Goal: Task Accomplishment & Management: Use online tool/utility

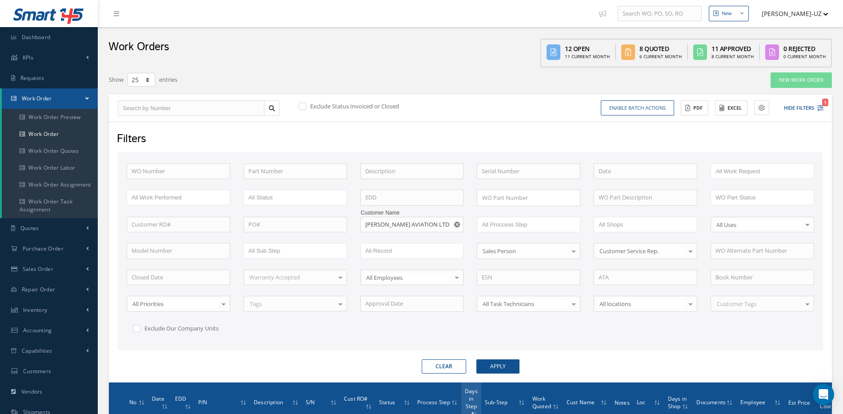
select select "25"
click at [435, 224] on input "[PERSON_NAME] AVIATION LTD" at bounding box center [412, 225] width 104 height 16
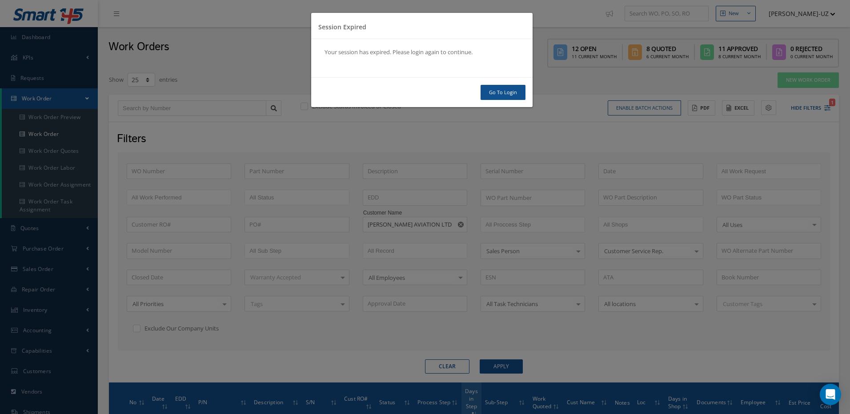
click at [347, 231] on body "Smart 145 Dashboard KPIs Work Order Accounting Requests Work Order Work Order P…" at bounding box center [425, 207] width 850 height 414
click at [517, 90] on link "Go To Login" at bounding box center [503, 93] width 45 height 16
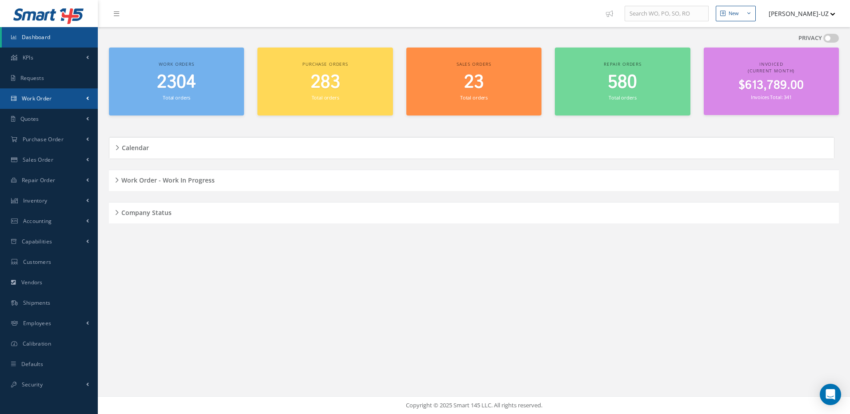
click at [57, 103] on link "Work Order" at bounding box center [49, 98] width 98 height 20
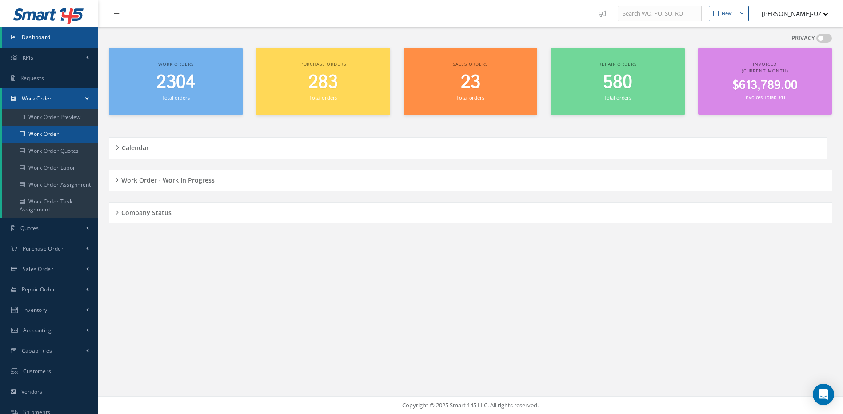
click at [49, 128] on link "Work Order" at bounding box center [50, 134] width 96 height 17
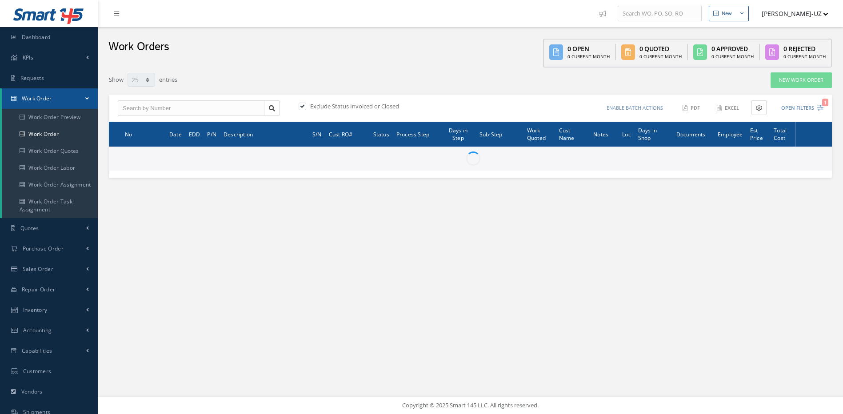
select select "25"
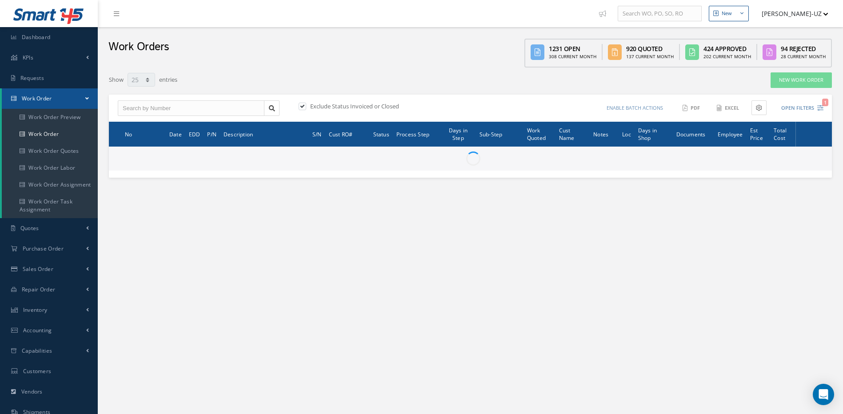
type input "All Work Request"
type input "All Work Performed"
type input "All Status"
type input "WO Part Status"
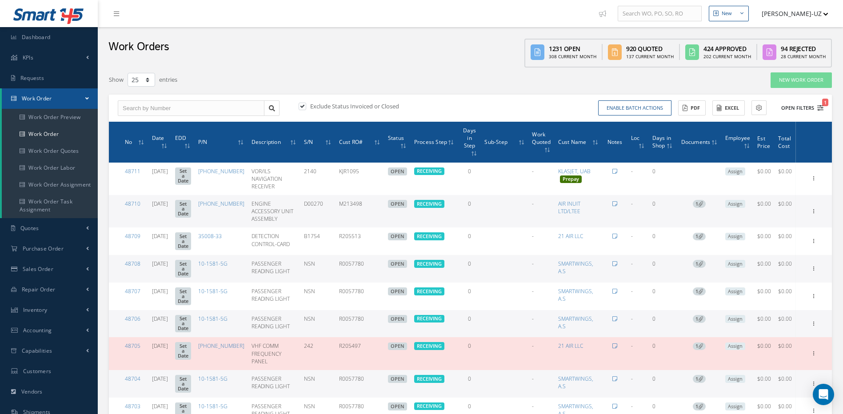
click at [822, 107] on icon "1" at bounding box center [820, 108] width 6 height 6
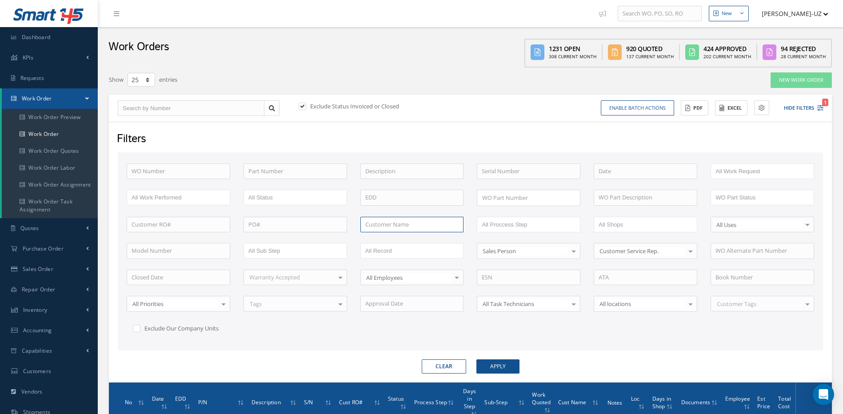
click at [411, 224] on input "text" at bounding box center [412, 225] width 104 height 16
click at [384, 237] on span "UNITED PARCEL SERVICE CO." at bounding box center [403, 240] width 76 height 8
type input "UNITED PARCEL SERVICE CO."
click at [493, 363] on button "Apply" at bounding box center [498, 367] width 43 height 14
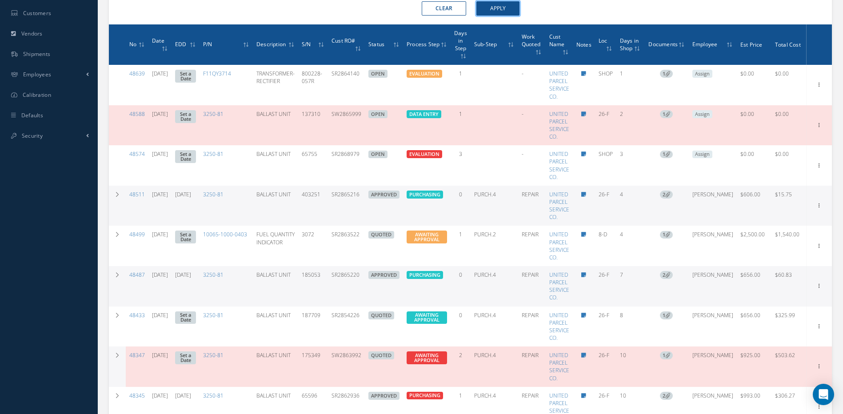
scroll to position [376, 0]
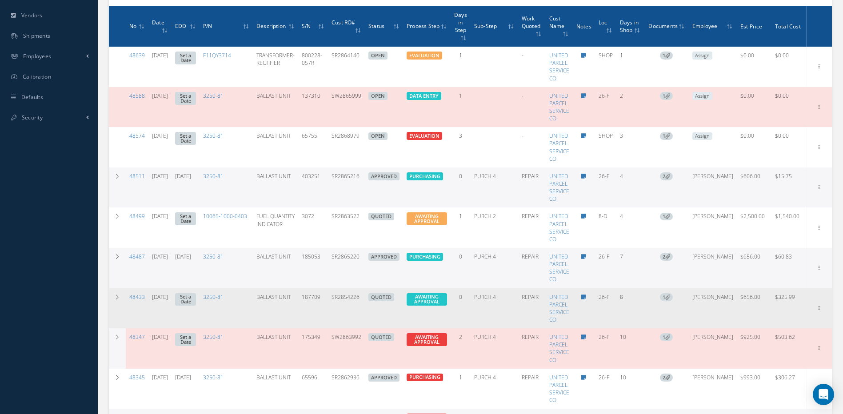
drag, startPoint x: 368, startPoint y: 299, endPoint x: 336, endPoint y: 302, distance: 33.0
click at [336, 302] on tr "48433 [DATE] Set a Date 3250-81 BALLAST UNIT 187709 SR2854226 QUOTED AWAITING A…" at bounding box center [470, 308] width 723 height 40
copy td "SR2854226"
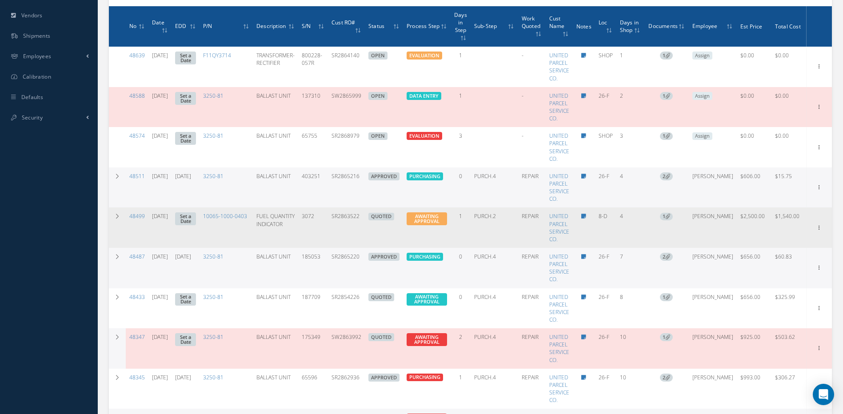
drag, startPoint x: 364, startPoint y: 218, endPoint x: 335, endPoint y: 221, distance: 29.0
click at [335, 221] on td "SR2863522" at bounding box center [346, 228] width 37 height 40
copy td "SR2863522"
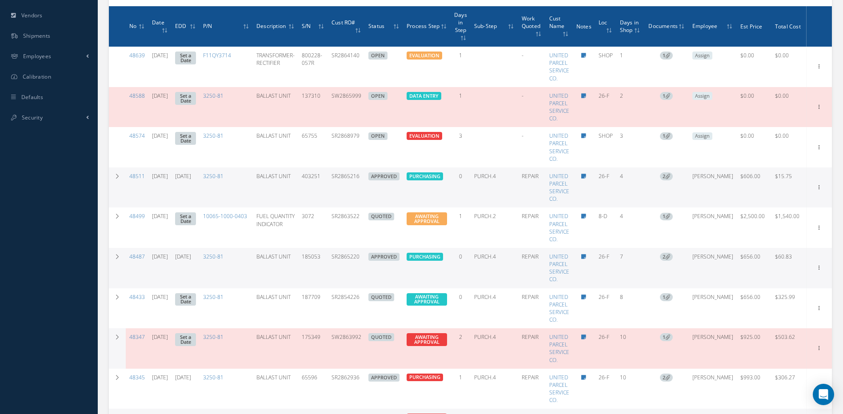
drag, startPoint x: 366, startPoint y: 339, endPoint x: 336, endPoint y: 337, distance: 29.4
click at [336, 337] on td "SW2863992" at bounding box center [346, 348] width 37 height 40
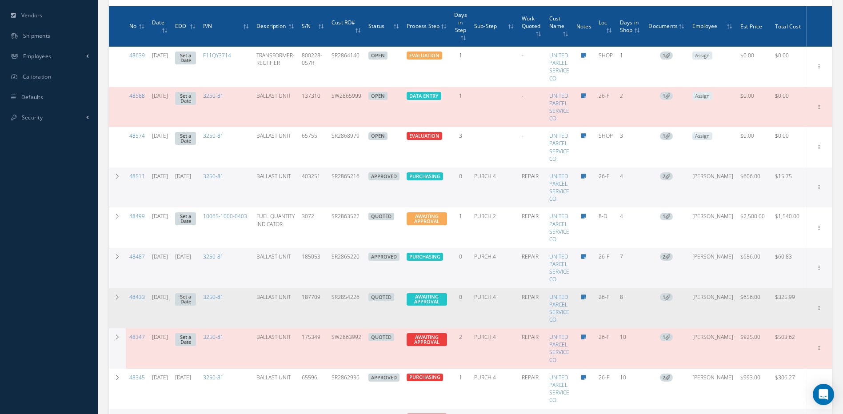
copy td "SW2863992"
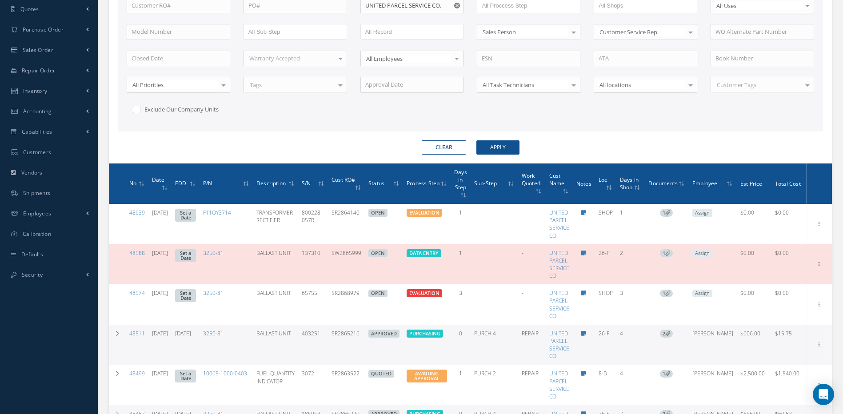
scroll to position [21, 0]
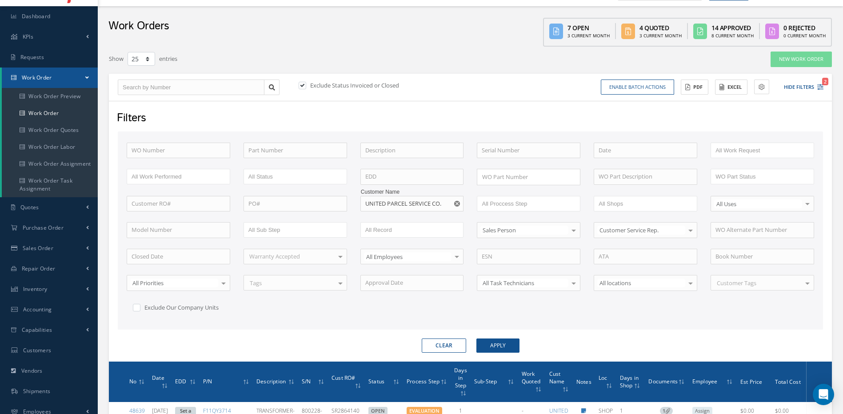
click at [457, 204] on icon "Reset" at bounding box center [457, 204] width 6 height 6
click at [442, 202] on input "text" at bounding box center [412, 204] width 104 height 16
click at [396, 216] on span "[PERSON_NAME] AVIATION LTD" at bounding box center [407, 219] width 84 height 8
type input "[PERSON_NAME] AVIATION LTD"
click at [497, 347] on button "Apply" at bounding box center [498, 346] width 43 height 14
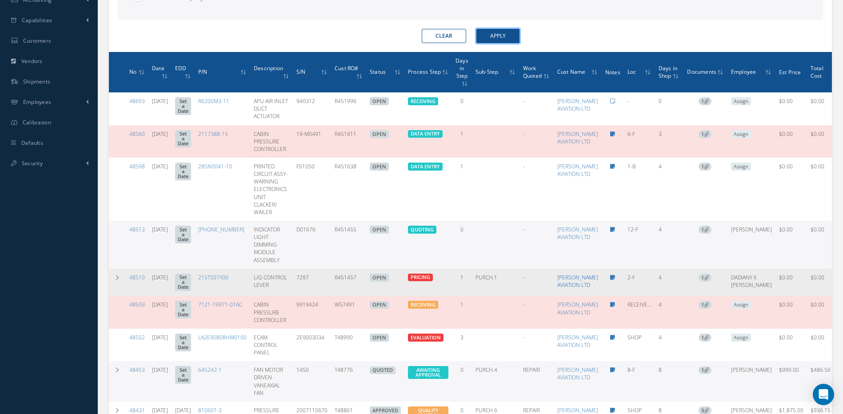
scroll to position [332, 0]
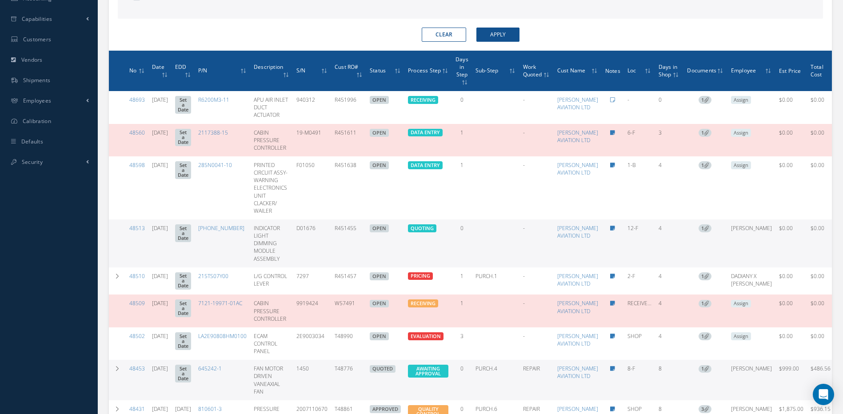
click at [472, 80] on th "Days in Step" at bounding box center [462, 71] width 20 height 41
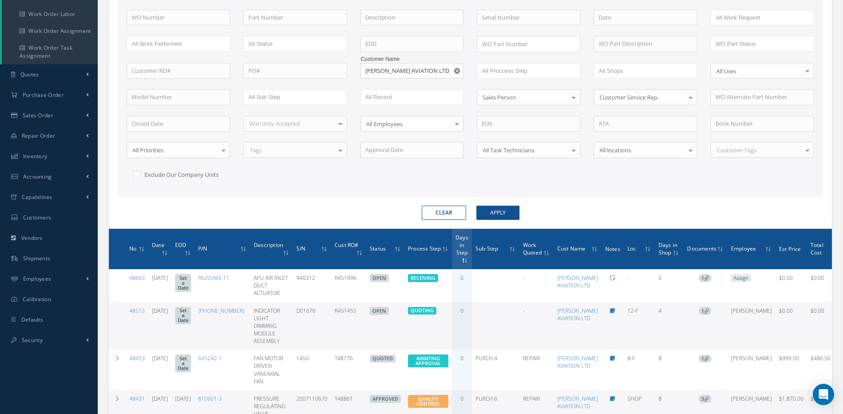
scroll to position [0, 0]
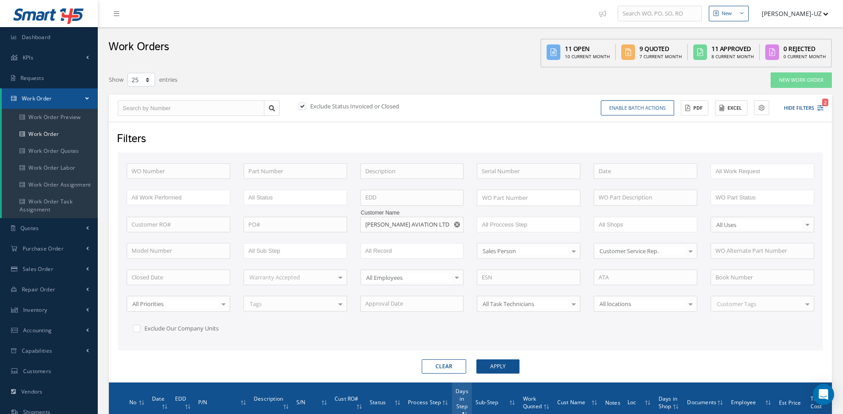
click at [306, 105] on label at bounding box center [307, 106] width 2 height 8
click at [303, 105] on input "checkbox" at bounding box center [302, 107] width 6 height 6
checkbox input "false"
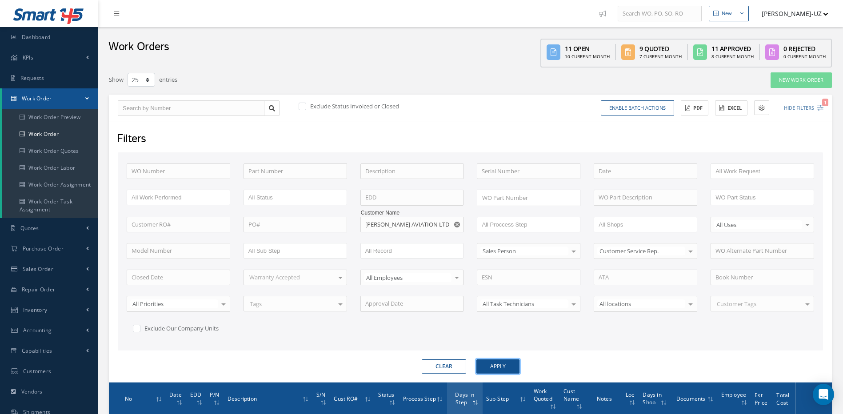
click at [511, 367] on button "Apply" at bounding box center [498, 367] width 43 height 14
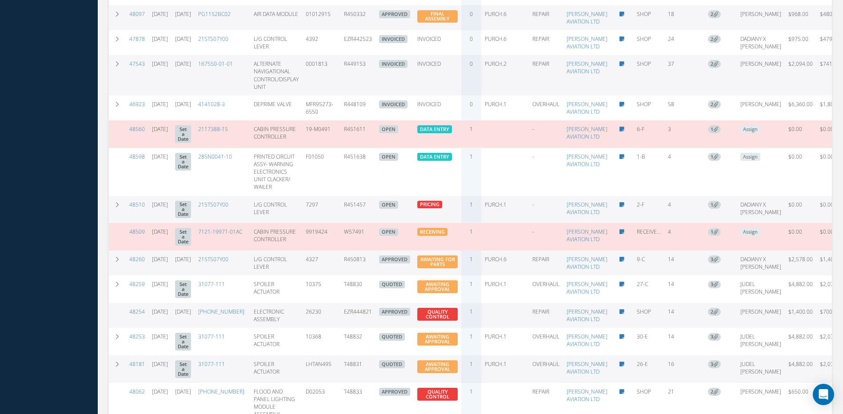
scroll to position [621, 0]
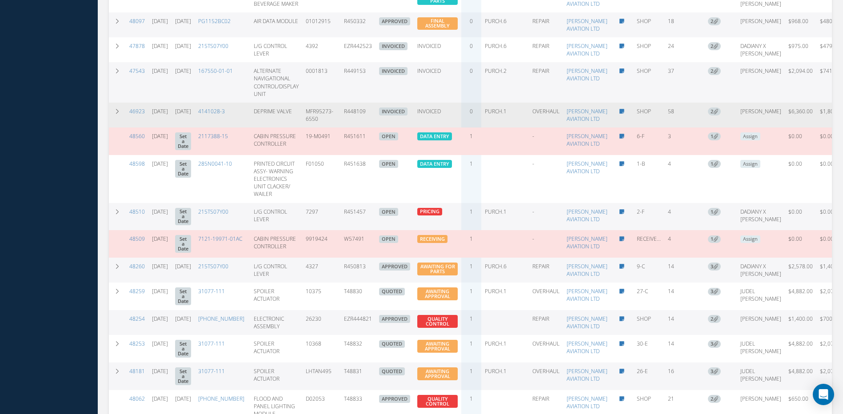
drag, startPoint x: 393, startPoint y: 219, endPoint x: 367, endPoint y: 221, distance: 25.9
click at [367, 128] on td "R448109" at bounding box center [357, 115] width 35 height 25
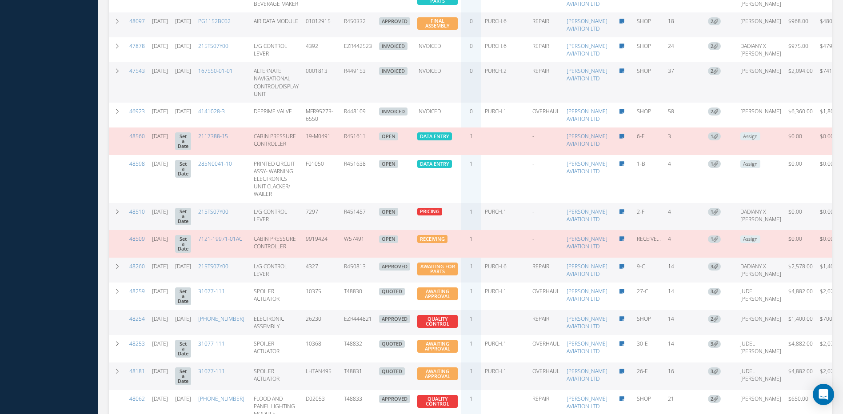
copy td "R448109"
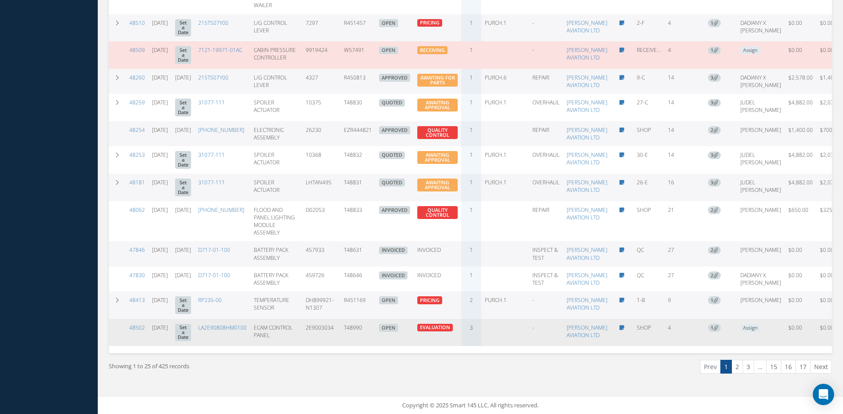
scroll to position [1097, 0]
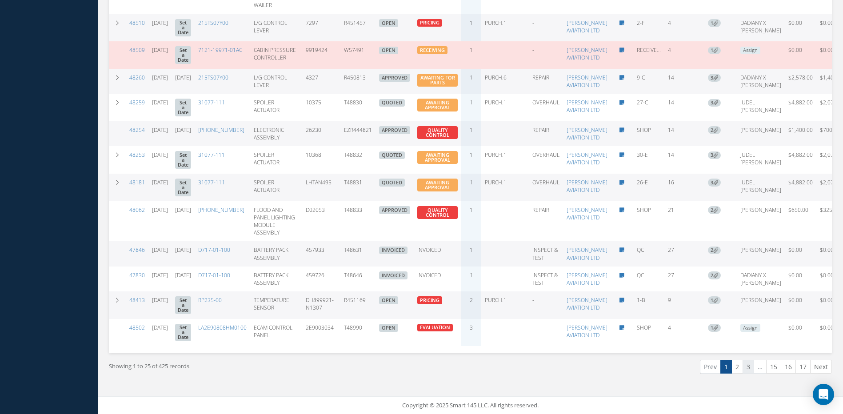
click at [749, 369] on link "3" at bounding box center [749, 367] width 12 height 14
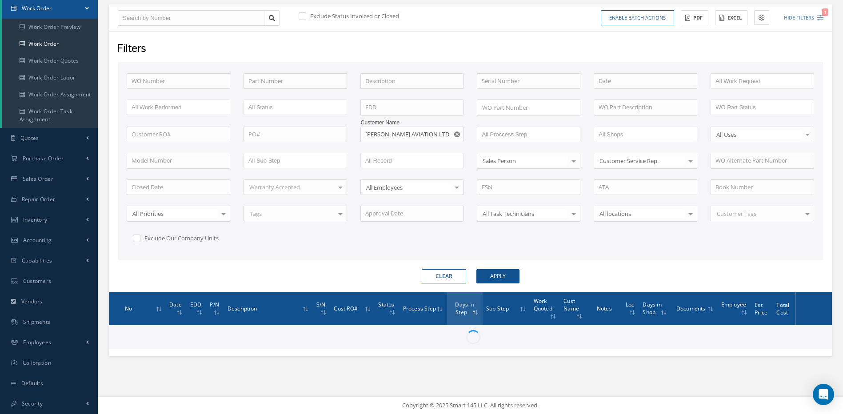
scroll to position [90, 0]
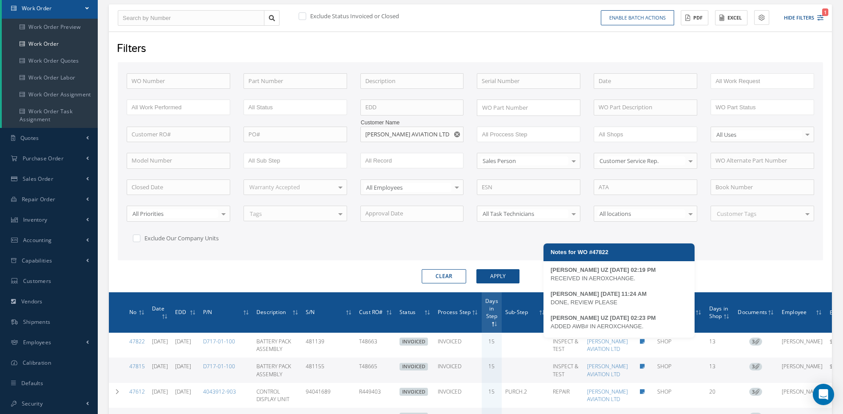
drag, startPoint x: 647, startPoint y: 327, endPoint x: 552, endPoint y: 328, distance: 95.6
click at [552, 328] on div "ADDED AWB# IN AEROXCHANGE." at bounding box center [619, 326] width 137 height 9
copy div "ADDED AWB# IN AEROXCHANGE."
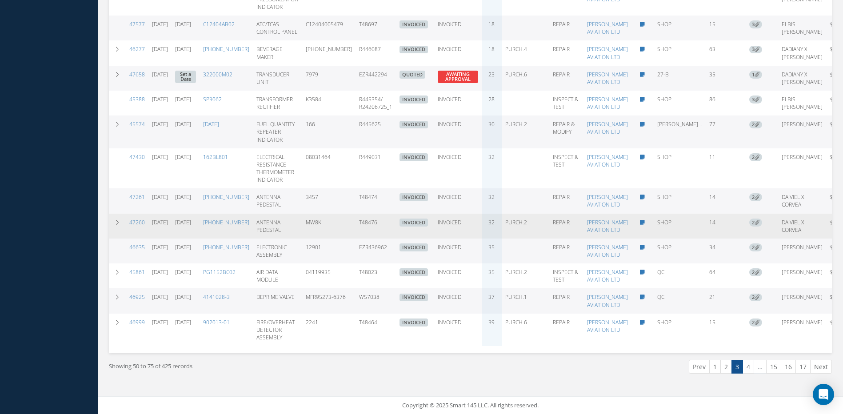
scroll to position [1045, 0]
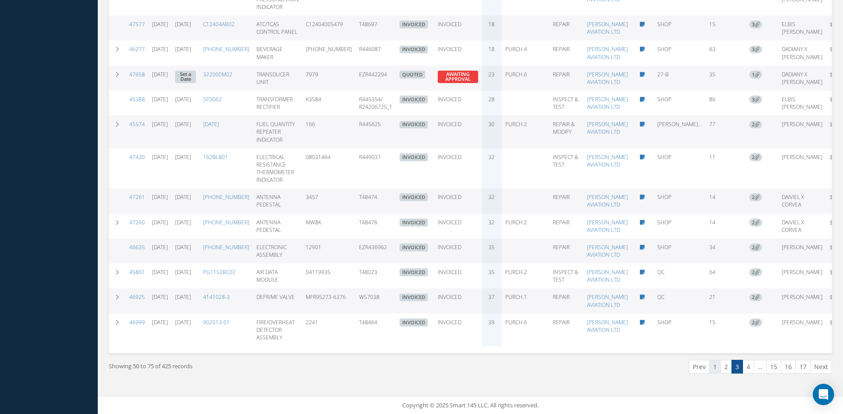
click at [714, 374] on link "1" at bounding box center [715, 367] width 12 height 14
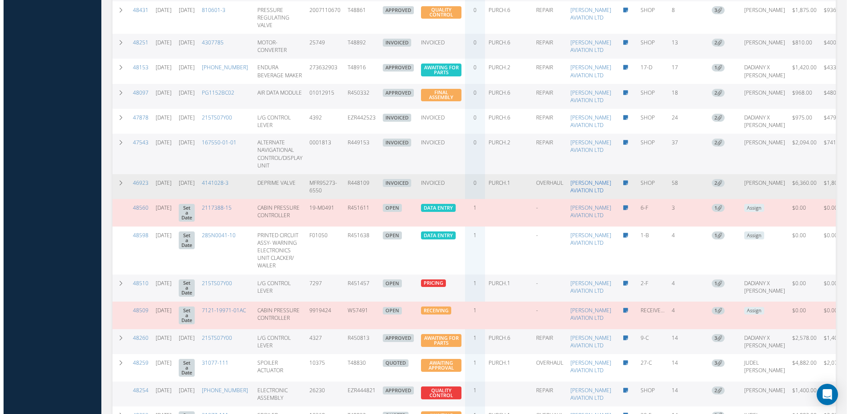
scroll to position [579, 0]
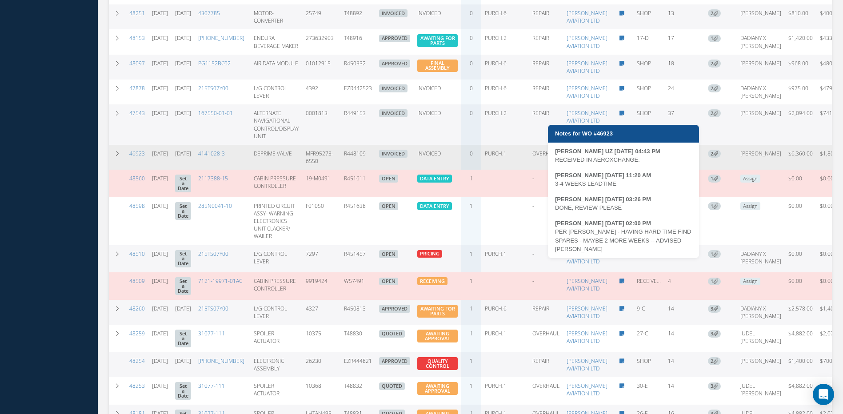
click at [625, 156] on icon at bounding box center [622, 153] width 5 height 5
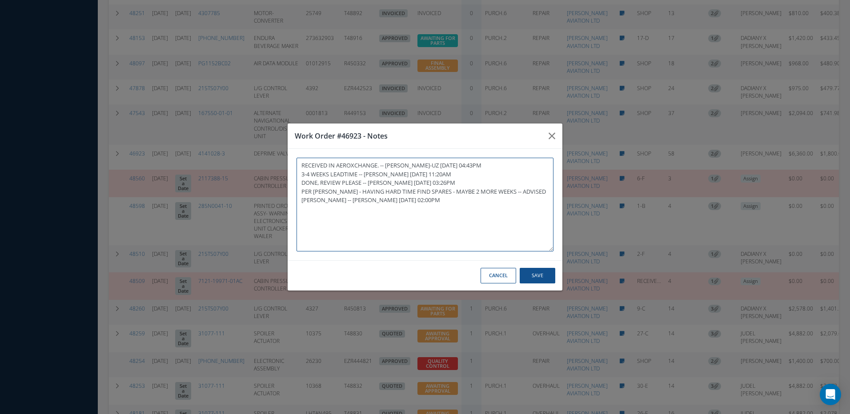
paste textarea "ADDED AWB# IN AEROXCHANGE."
click at [548, 274] on button "Save" at bounding box center [538, 276] width 36 height 16
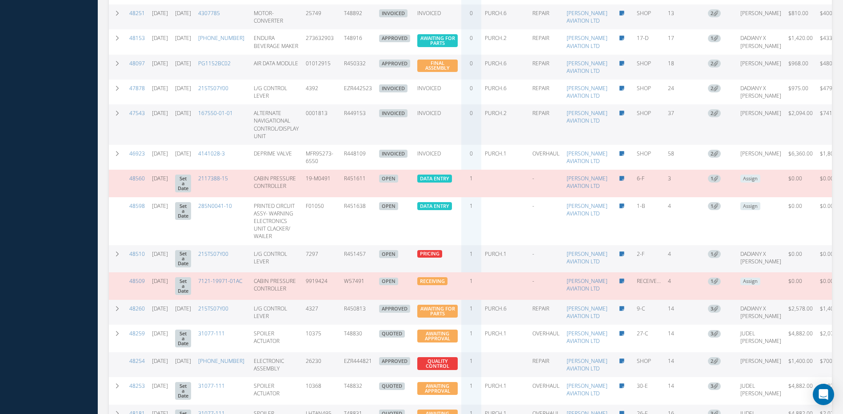
drag, startPoint x: 391, startPoint y: 218, endPoint x: 366, endPoint y: 218, distance: 24.9
click at [366, 145] on td "R449153" at bounding box center [357, 124] width 35 height 40
copy td "R449153"
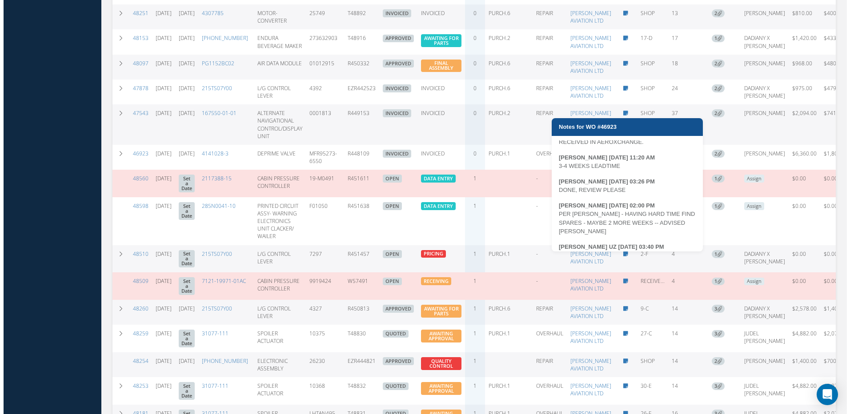
scroll to position [26, 0]
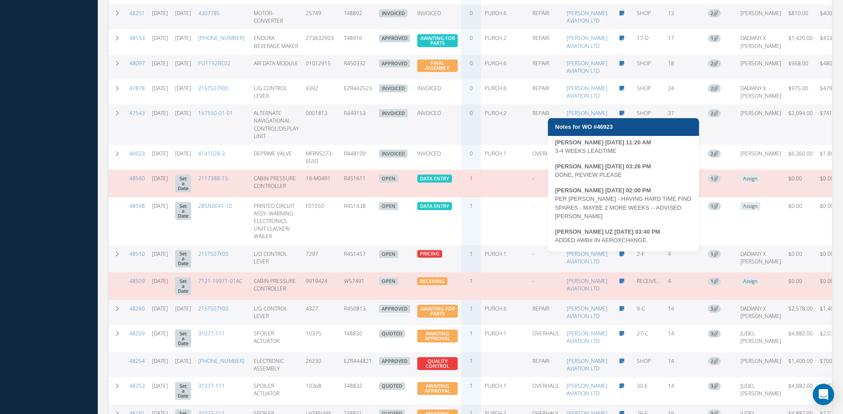
drag, startPoint x: 655, startPoint y: 241, endPoint x: 553, endPoint y: 240, distance: 101.8
click at [553, 240] on div "[PERSON_NAME] UZ [DATE] 04:43 PM RECEIVED IN AEROXCHANGE. [PERSON_NAME] [DATE] …" at bounding box center [623, 195] width 151 height 111
copy div "ADDED AWB# IN AEROXCHANGE."
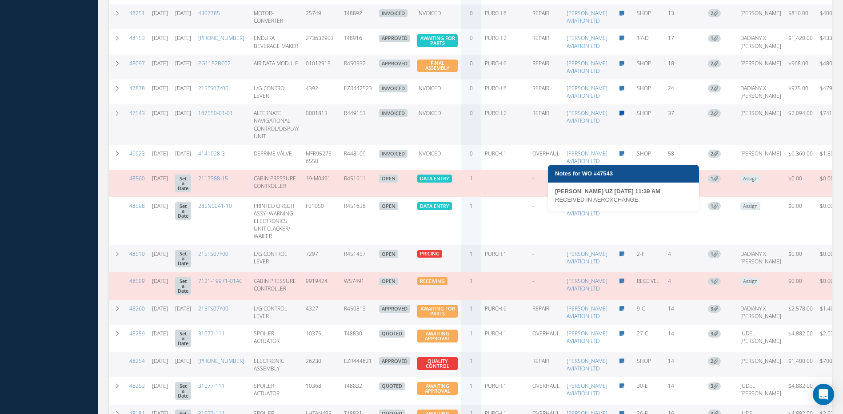
click at [625, 116] on icon at bounding box center [622, 113] width 5 height 5
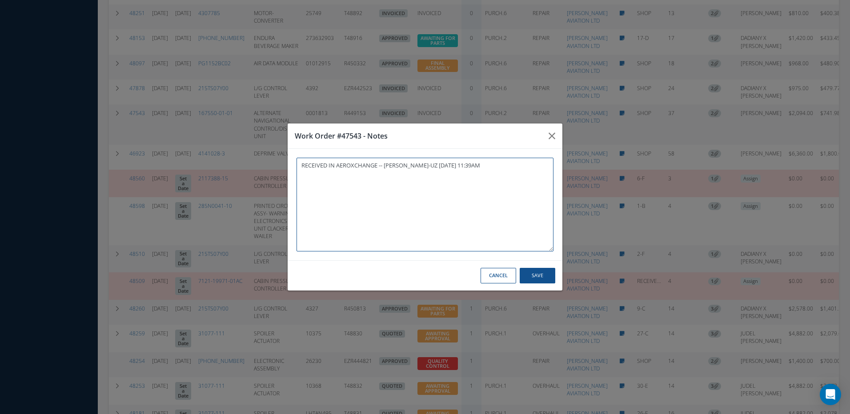
paste textarea "ADDED AWB# IN AEROXCHANGE."
click at [542, 276] on button "Save" at bounding box center [538, 276] width 36 height 16
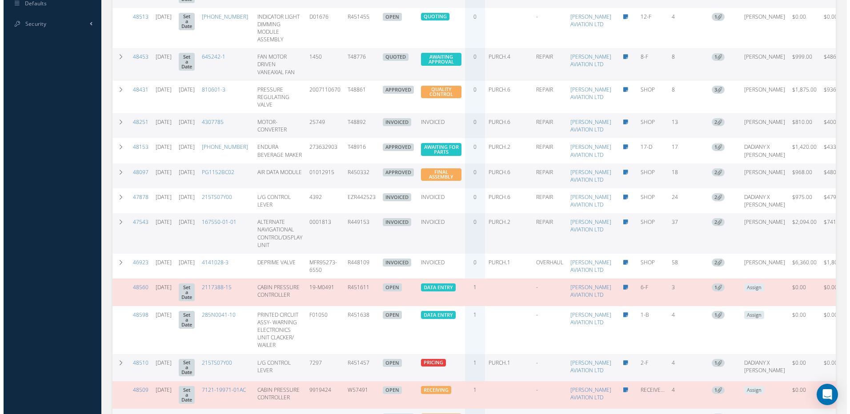
scroll to position [490, 0]
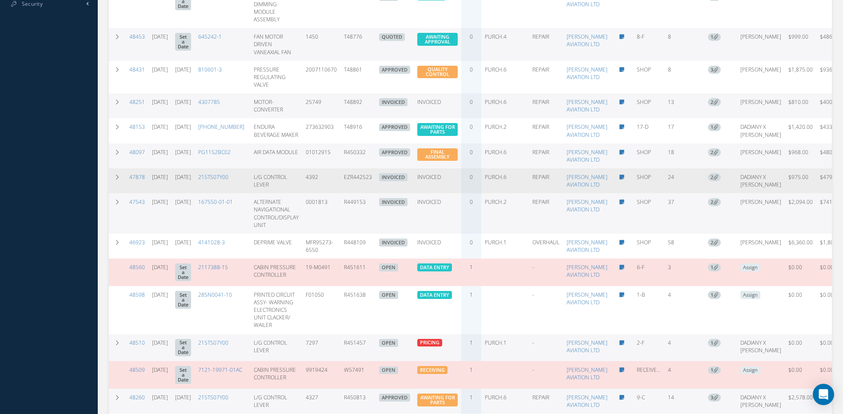
drag, startPoint x: 395, startPoint y: 267, endPoint x: 362, endPoint y: 266, distance: 32.5
click at [362, 193] on tr "47878 [DATE] [DATE] 215TS07Y00 L/G CONTROL LEVER 4392 EZR442523 INVOICED INVOIC…" at bounding box center [485, 180] width 753 height 25
copy tr "EZR442523"
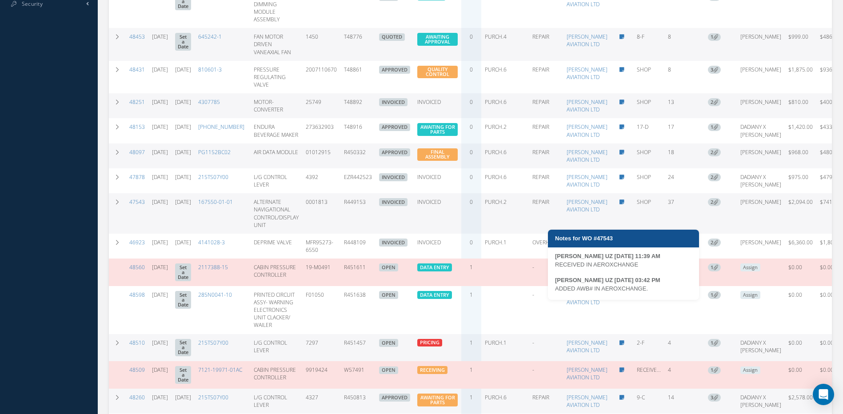
drag, startPoint x: 649, startPoint y: 289, endPoint x: 556, endPoint y: 290, distance: 92.9
click at [556, 290] on div "ADDED AWB# IN AEROXCHANGE." at bounding box center [623, 288] width 137 height 9
drag, startPoint x: 655, startPoint y: 285, endPoint x: 557, endPoint y: 288, distance: 98.7
click at [557, 288] on div "ADDED AWB# IN AEROXCHANGE." at bounding box center [623, 288] width 137 height 9
copy div "ADDED AWB# IN AEROXCHANGE."
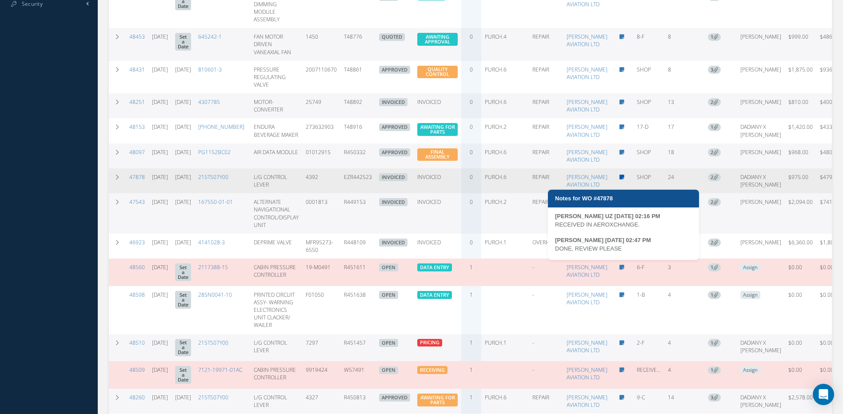
click at [625, 180] on icon at bounding box center [622, 177] width 5 height 5
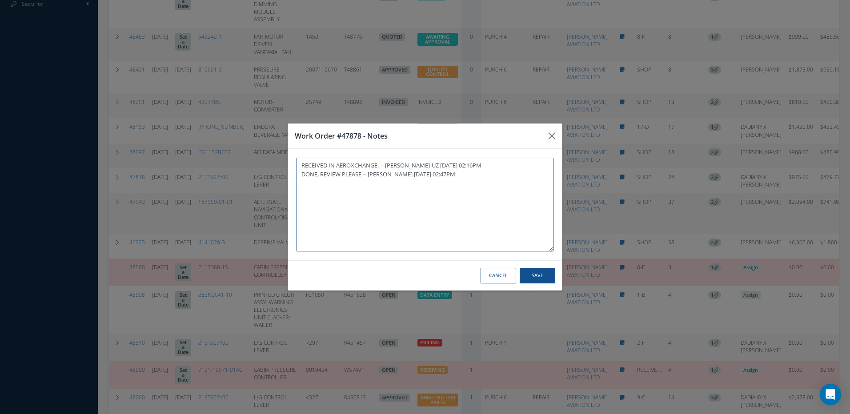
paste textarea "ADDED AWB# IN AEROXCHANGE."
click at [540, 275] on button "Save" at bounding box center [538, 276] width 36 height 16
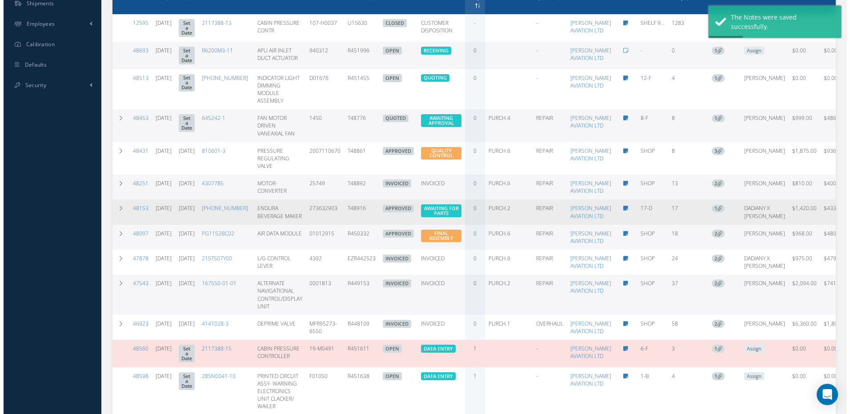
scroll to position [446, 0]
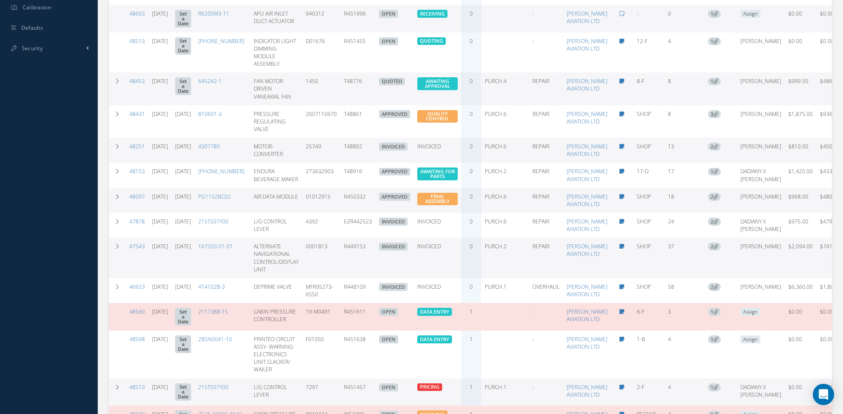
drag, startPoint x: 393, startPoint y: 189, endPoint x: 366, endPoint y: 190, distance: 27.1
click at [366, 163] on td "T48892" at bounding box center [357, 150] width 35 height 25
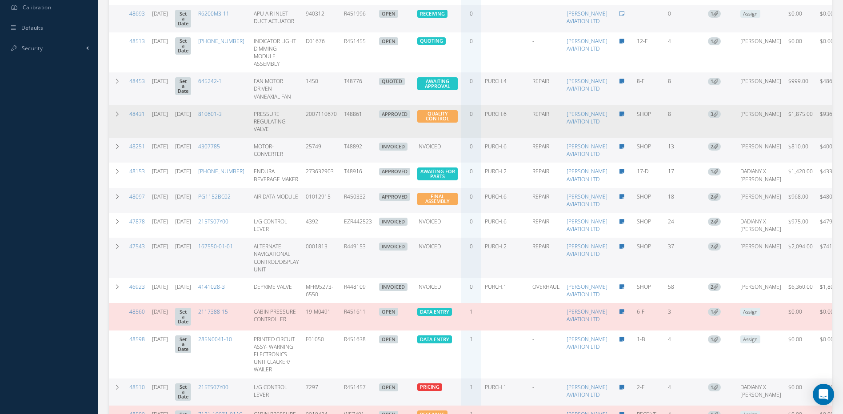
copy td "T48892"
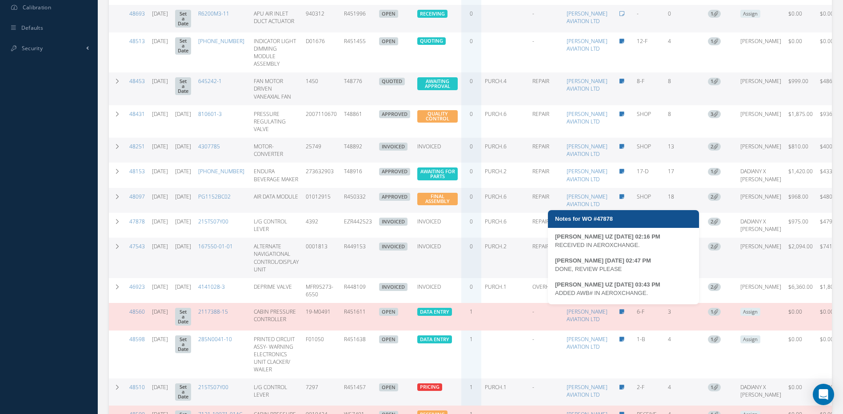
drag, startPoint x: 649, startPoint y: 293, endPoint x: 556, endPoint y: 295, distance: 92.5
click at [556, 295] on div "ADDED AWB# IN AEROXCHANGE." at bounding box center [623, 293] width 137 height 9
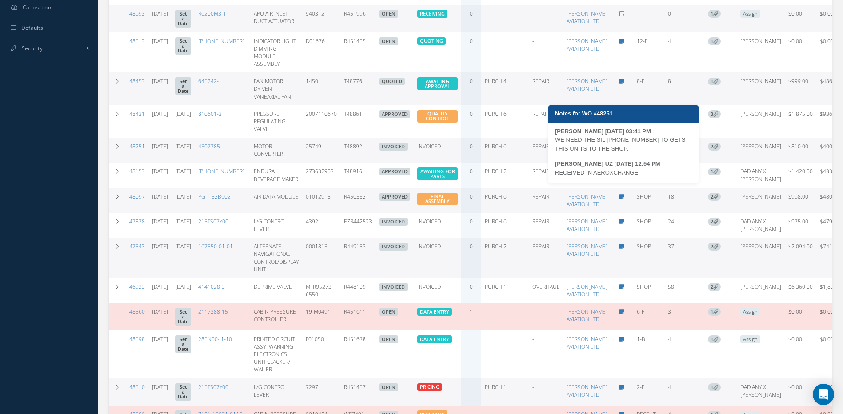
click at [625, 149] on icon at bounding box center [622, 146] width 5 height 5
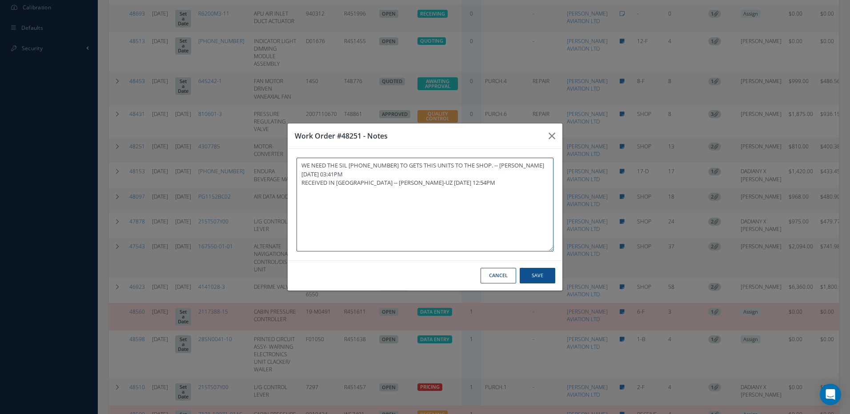
paste textarea "ADDED AWB# IN AEROXCHANGE."
type textarea "WE NEED THE SIL [PHONE_NUMBER] TO GETS THIS UNITS TO THE SHOP. -- [PERSON_NAME]…"
click at [537, 278] on button "Save" at bounding box center [538, 276] width 36 height 16
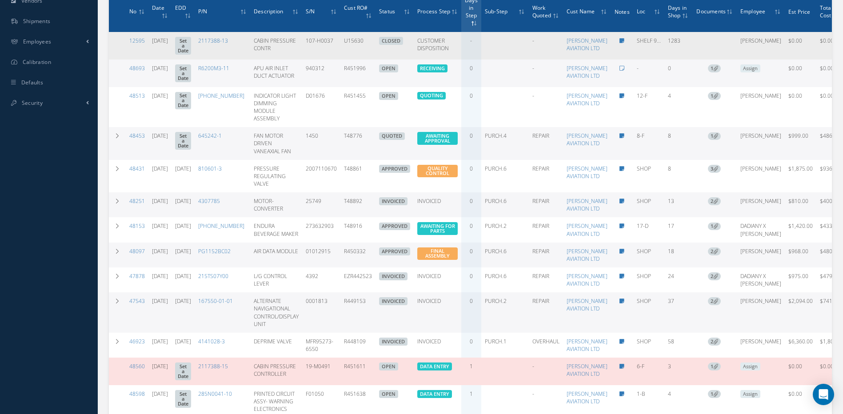
scroll to position [224, 0]
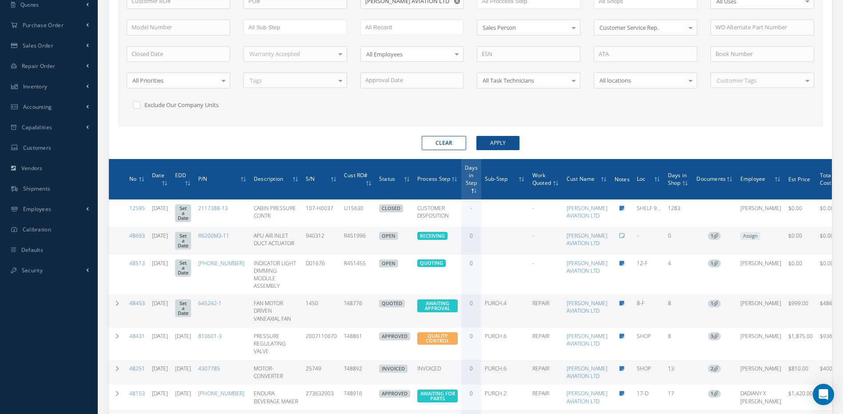
click at [303, 102] on div "WO Number Part Number Description Serial Number - BENCH CHECK CALIBRATION INSPE…" at bounding box center [470, 31] width 701 height 183
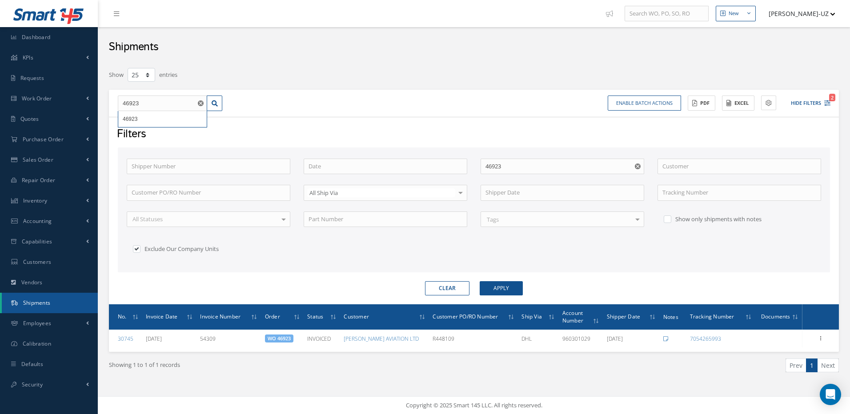
select select "25"
drag, startPoint x: 164, startPoint y: 99, endPoint x: 107, endPoint y: 100, distance: 56.9
click at [107, 100] on div "Show 10 25 50 100 entries 46923 46923 Enable batch actions Update Shipments ACT…" at bounding box center [473, 231] width 743 height 328
type input "4"
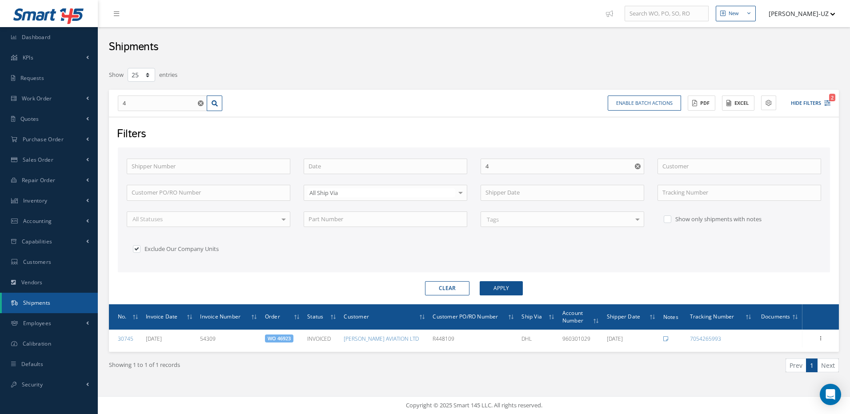
type input "48"
type input "482"
type input "4824"
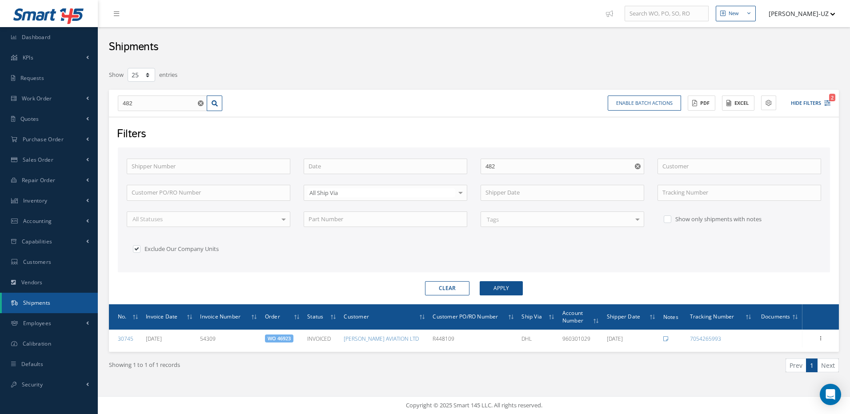
type input "4824"
type input "48243"
drag, startPoint x: 146, startPoint y: 99, endPoint x: 116, endPoint y: 99, distance: 30.2
click at [116, 99] on div "48243 48243" at bounding box center [170, 104] width 118 height 16
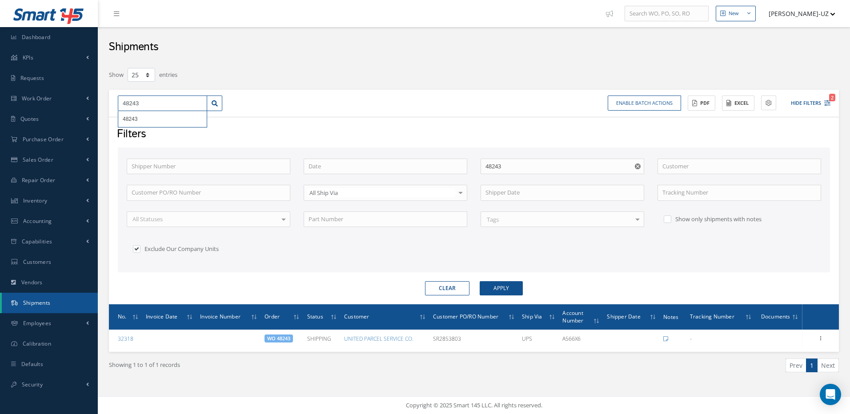
type input "4"
type input "46"
type input "469"
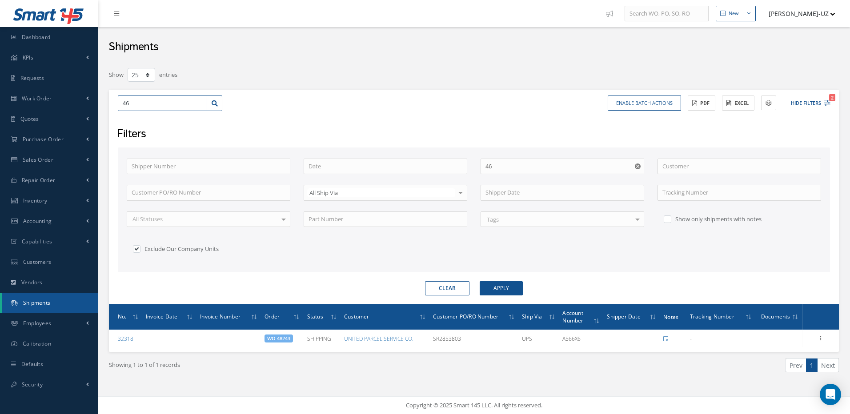
type input "469"
type input "4692"
type input "46923"
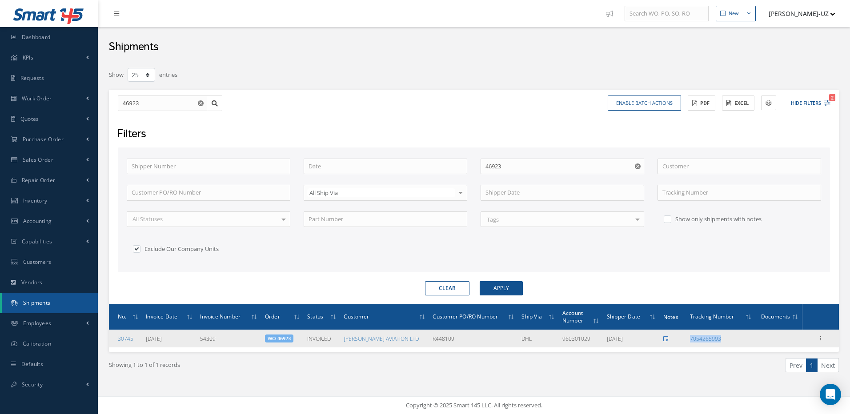
drag, startPoint x: 729, startPoint y: 341, endPoint x: 668, endPoint y: 340, distance: 61.4
click at [668, 340] on tr "30745 08/14/2025 54309 WO 46923 INVOICED AJ WALTER AVIATION LTD R448109 DHL 960…" at bounding box center [474, 339] width 730 height 18
drag, startPoint x: 739, startPoint y: 338, endPoint x: 680, endPoint y: 338, distance: 58.7
click at [680, 338] on tr "30745 08/14/2025 54309 WO 46923 INVOICED AJ WALTER AVIATION LTD R448109 DHL 960…" at bounding box center [474, 339] width 730 height 18
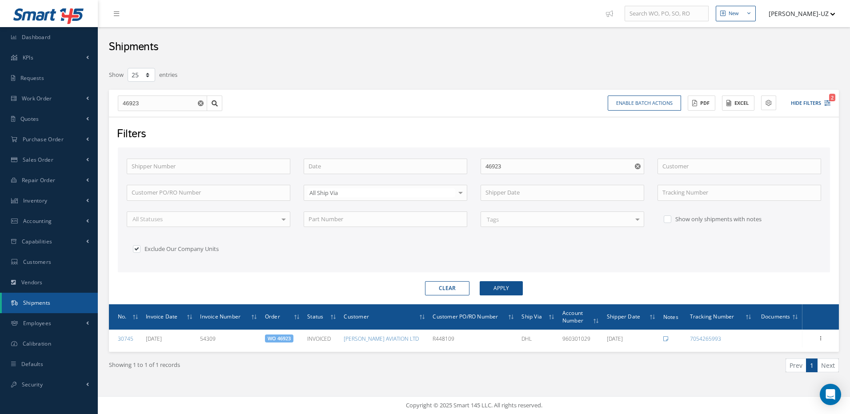
click at [624, 272] on form "Shipper Number Order 46923 Customer Customer PO/RO Number All Ship Via All Ship…" at bounding box center [474, 222] width 712 height 148
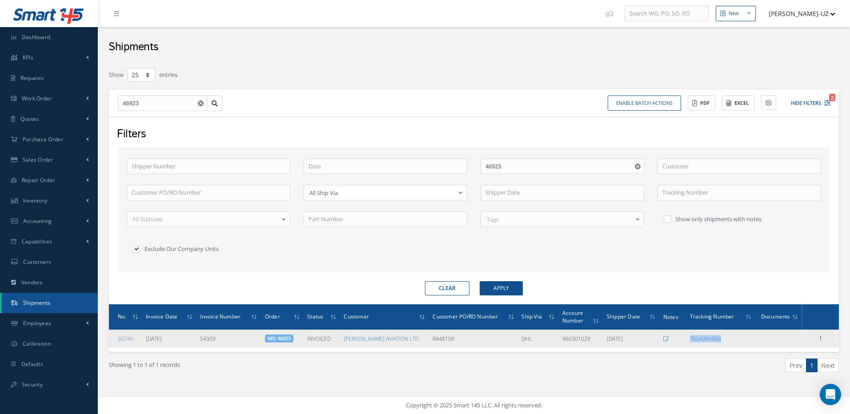
drag, startPoint x: 739, startPoint y: 340, endPoint x: 679, endPoint y: 339, distance: 60.0
click at [679, 339] on tr "30745 08/14/2025 54309 WO 46923 INVOICED AJ WALTER AVIATION LTD R448109 DHL 960…" at bounding box center [474, 339] width 730 height 18
copy tr "7054265993"
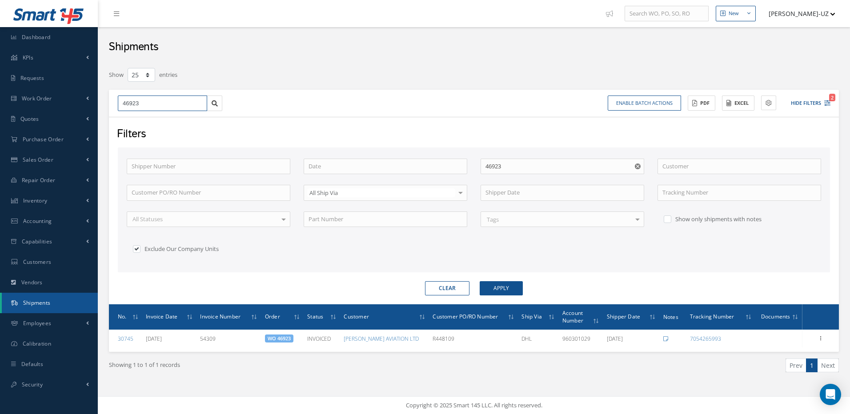
drag, startPoint x: 130, startPoint y: 105, endPoint x: 112, endPoint y: 105, distance: 17.8
click at [112, 105] on div "46923 46923" at bounding box center [170, 104] width 118 height 16
type input "4"
type input "47"
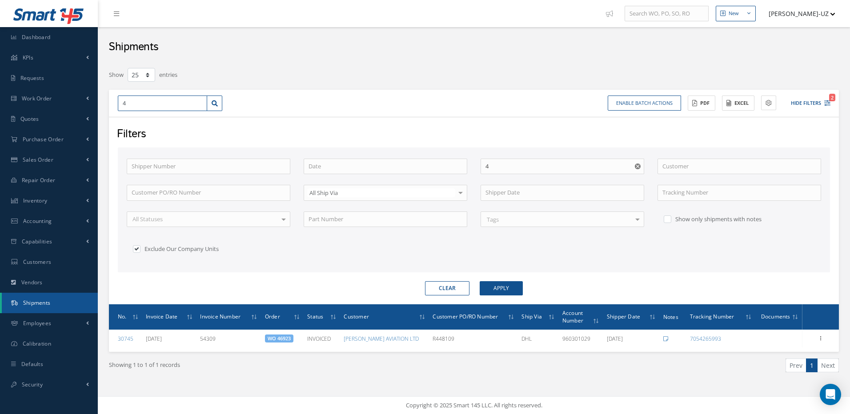
type input "47"
type input "475"
type input "4754"
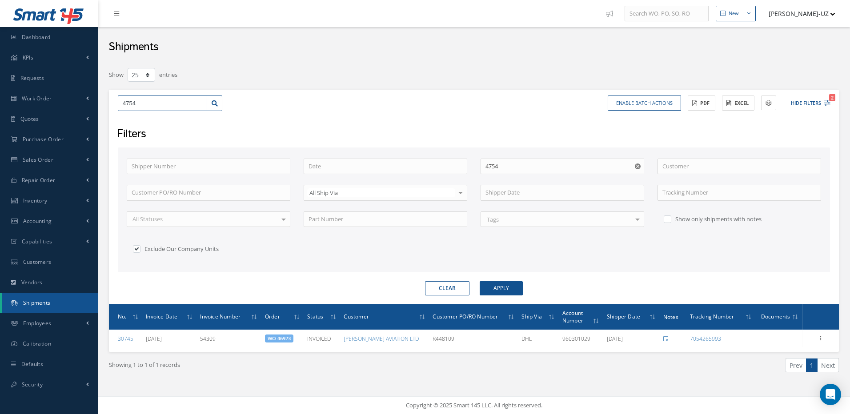
type input "47543"
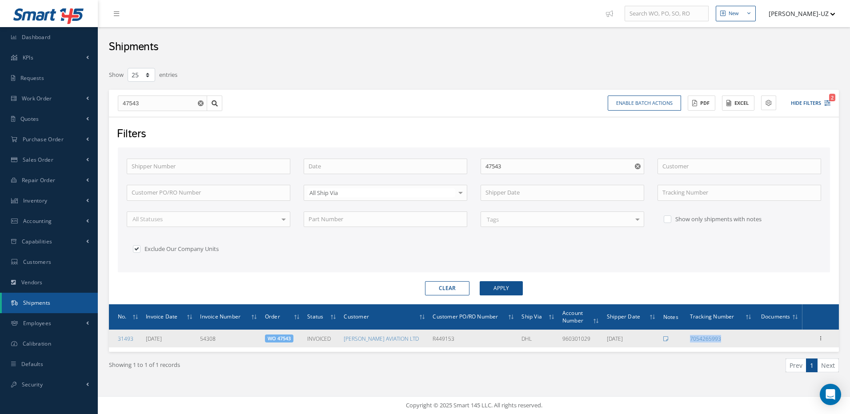
drag, startPoint x: 737, startPoint y: 340, endPoint x: 678, endPoint y: 342, distance: 58.7
click at [678, 342] on tr "31493 08/15/2025 54308 WO 47543 INVOICED AJ WALTER AVIATION LTD R449153 DHL 960…" at bounding box center [474, 339] width 730 height 18
copy tr "7054265993"
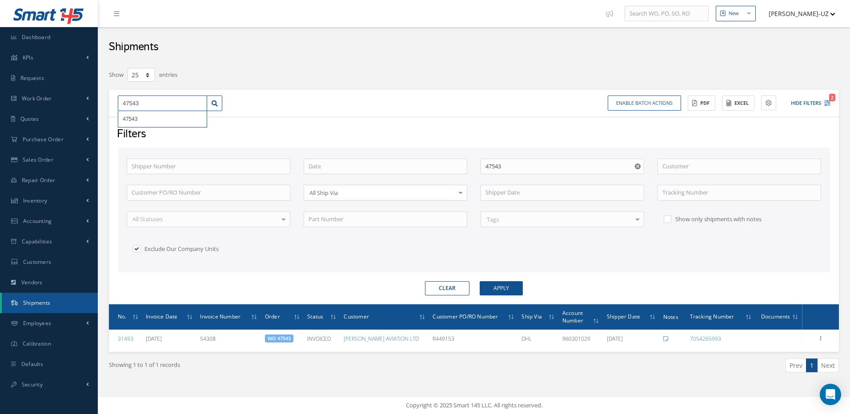
drag, startPoint x: 148, startPoint y: 104, endPoint x: 110, endPoint y: 98, distance: 38.2
click at [110, 98] on div "47543 47543 Enable batch actions Update Shipments ACTIONS Receive Payments Sele…" at bounding box center [474, 104] width 730 height 28
type input "4"
type input "47"
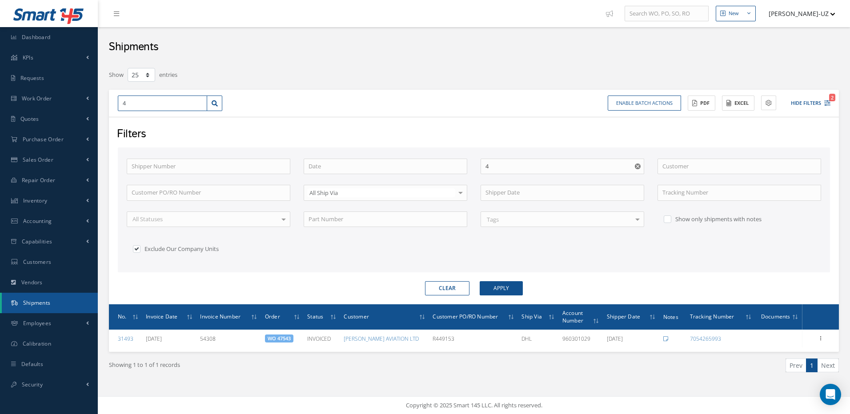
type input "47"
type input "478"
type input "4787"
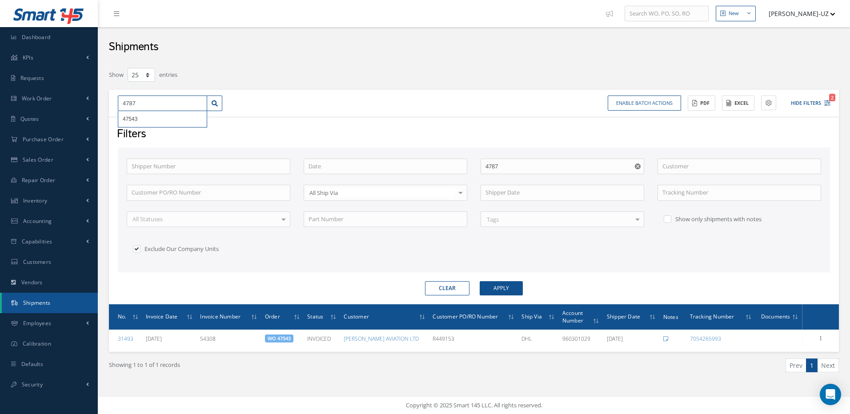
type input "47878"
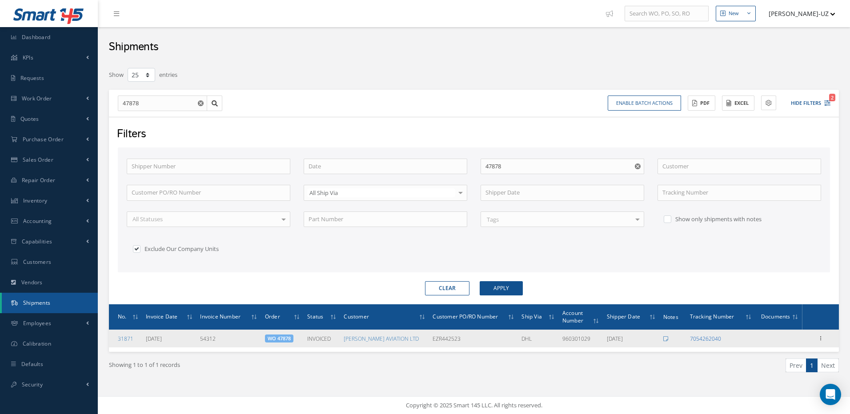
click at [719, 339] on link "7054262040" at bounding box center [705, 339] width 31 height 8
drag, startPoint x: 731, startPoint y: 343, endPoint x: 691, endPoint y: 342, distance: 39.6
click at [691, 342] on td "7054262040" at bounding box center [720, 339] width 69 height 18
copy link "7054262040"
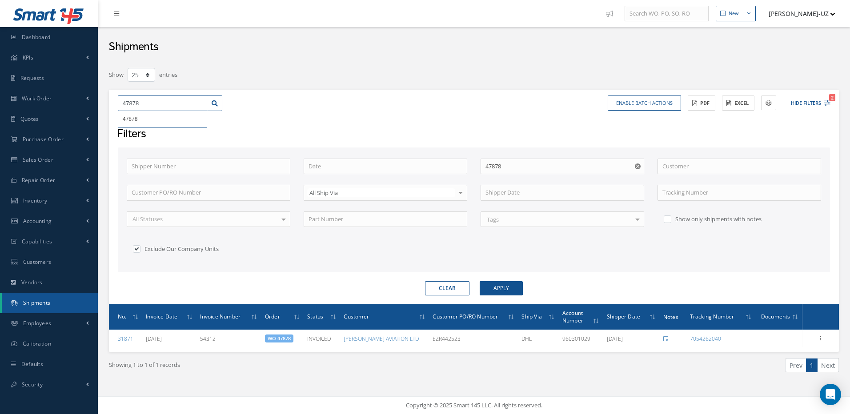
drag, startPoint x: 154, startPoint y: 108, endPoint x: 114, endPoint y: 105, distance: 39.7
click at [114, 105] on div "47878 47878" at bounding box center [170, 104] width 118 height 16
type input "4"
type input "48"
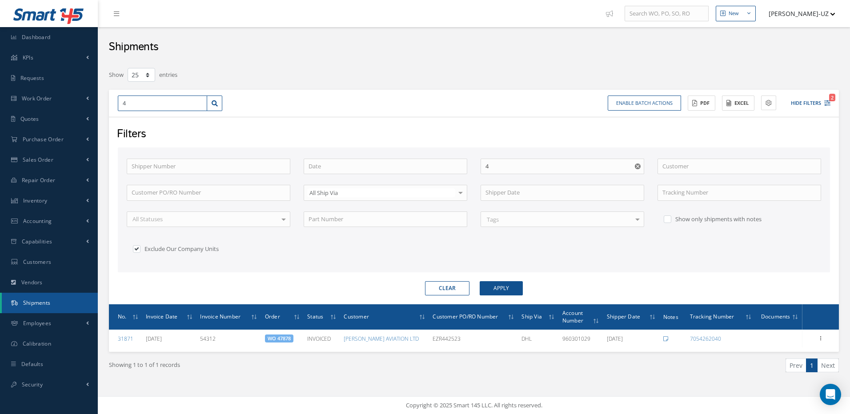
type input "48"
type input "482"
type input "4825"
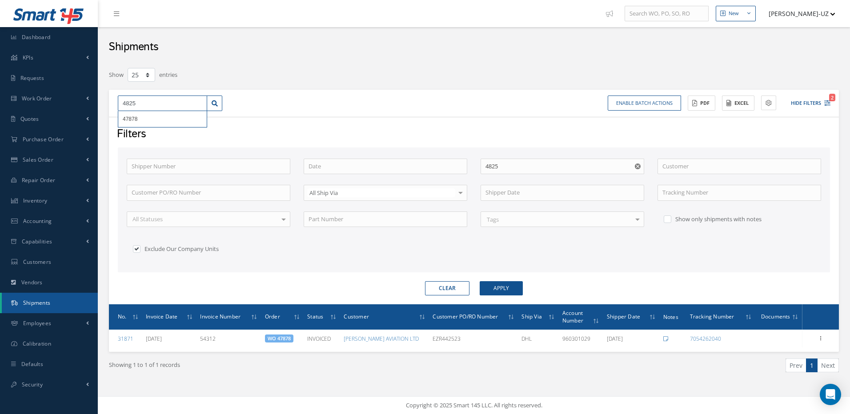
type input "48251"
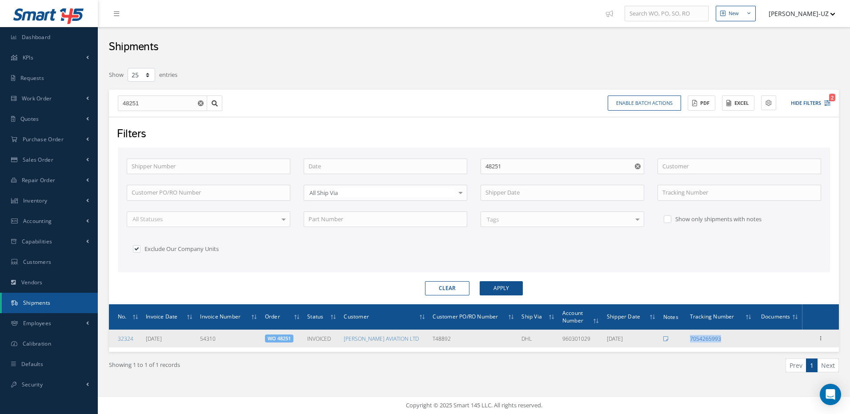
drag, startPoint x: 731, startPoint y: 341, endPoint x: 691, endPoint y: 342, distance: 40.5
click at [691, 342] on div "7054265993" at bounding box center [721, 339] width 62 height 8
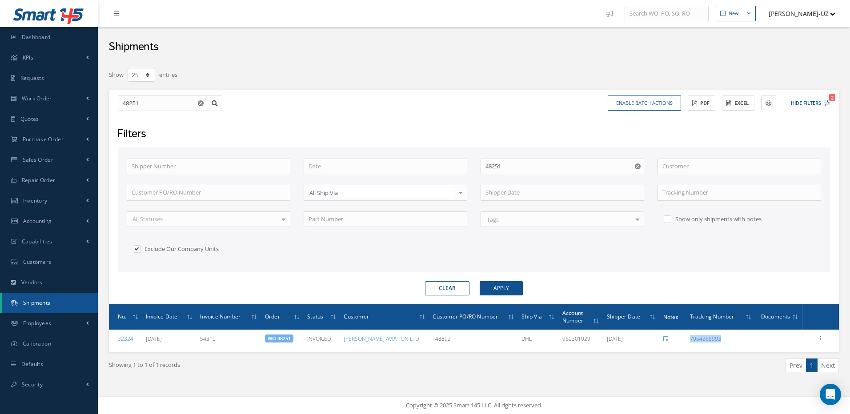
copy link "7054265993"
